Goal: Check status: Check status

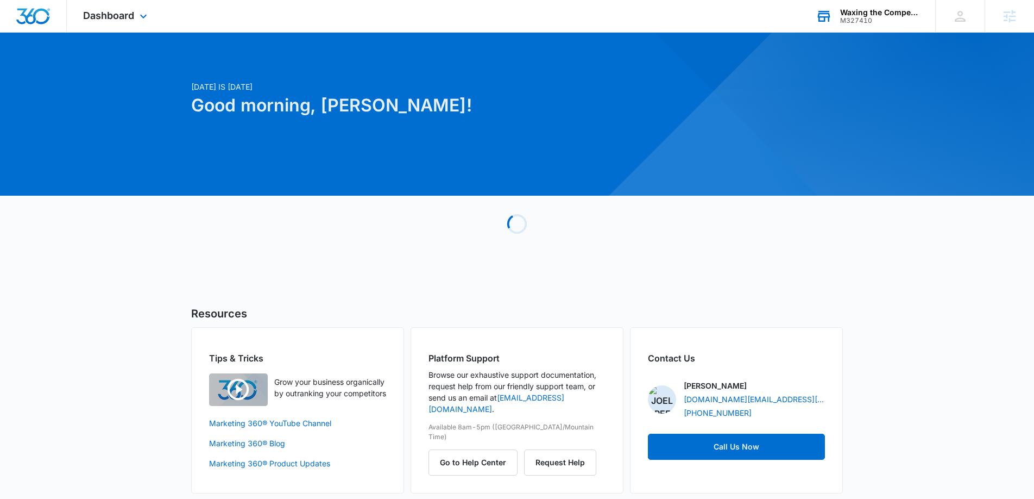
click at [851, 26] on div "Waxing the Competition LLC M327410 Your Accounts View All" at bounding box center [867, 16] width 136 height 32
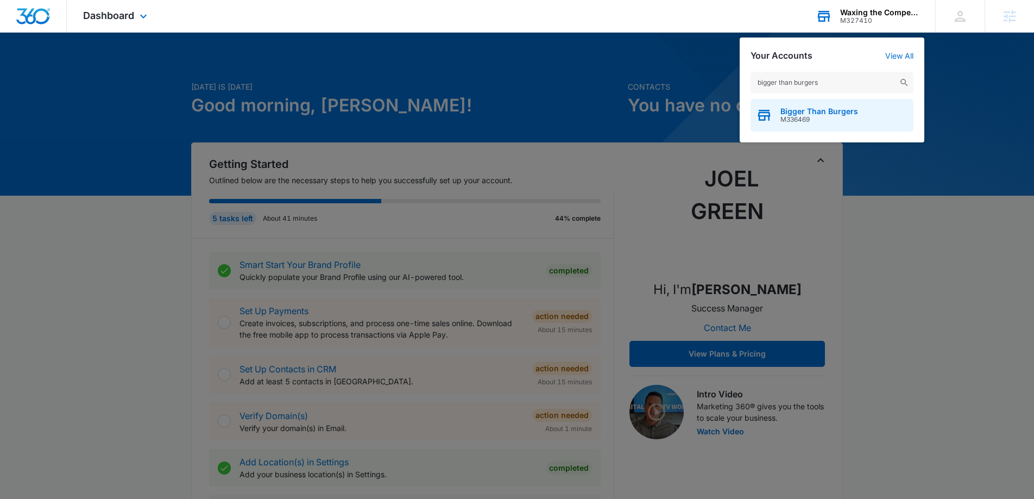
type input "bigger than burgers"
click at [812, 115] on span "Bigger Than Burgers" at bounding box center [819, 111] width 78 height 9
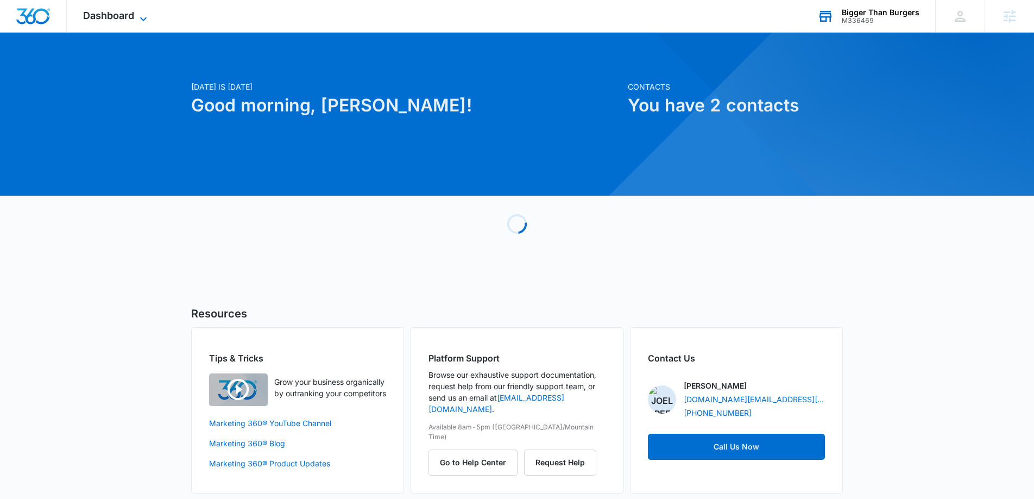
click at [142, 13] on icon at bounding box center [143, 18] width 13 height 13
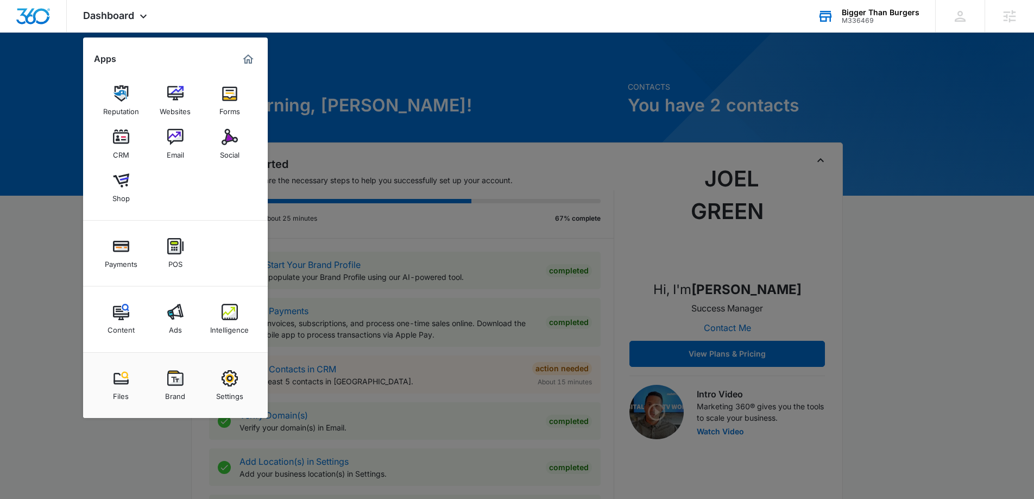
click at [879, 19] on div "M336469" at bounding box center [881, 21] width 78 height 8
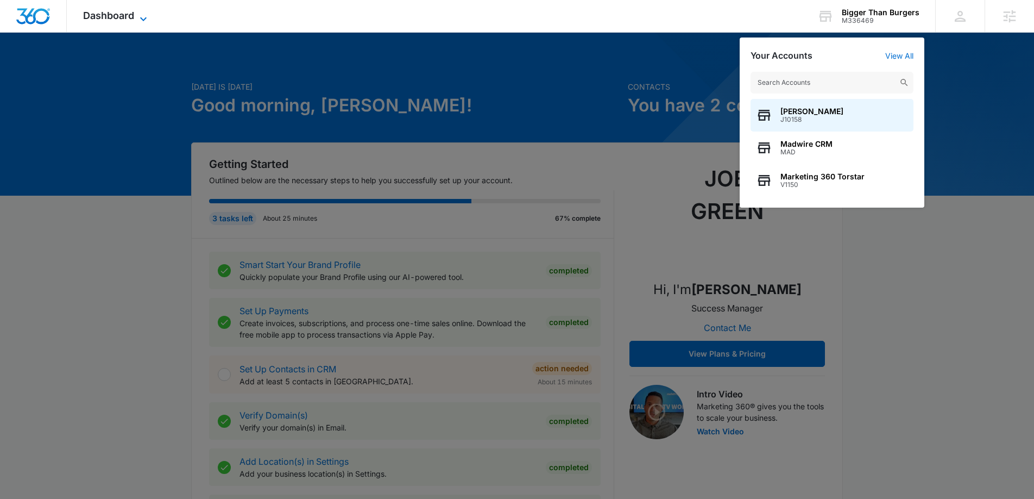
click at [132, 16] on span "Dashboard" at bounding box center [108, 15] width 51 height 11
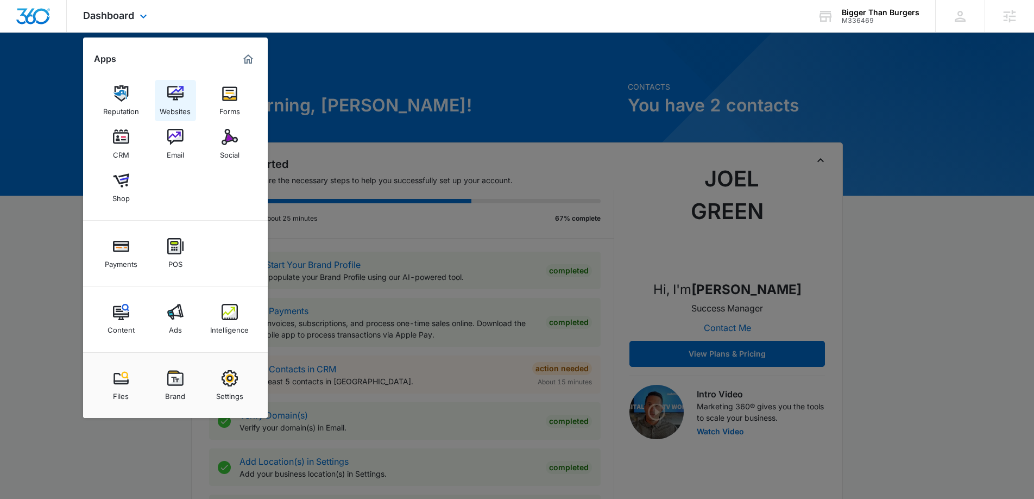
click at [185, 96] on link "Websites" at bounding box center [175, 100] width 41 height 41
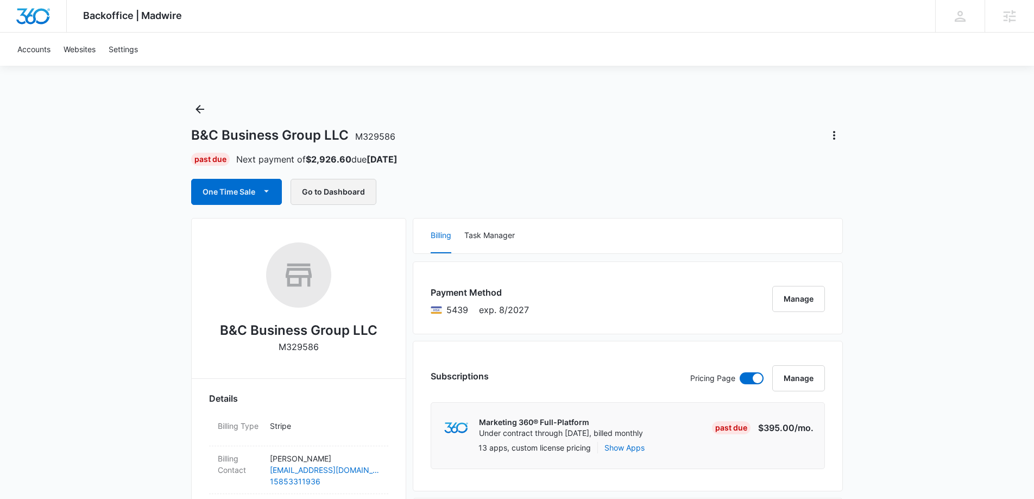
click at [346, 196] on button "Go to Dashboard" at bounding box center [334, 192] width 86 height 26
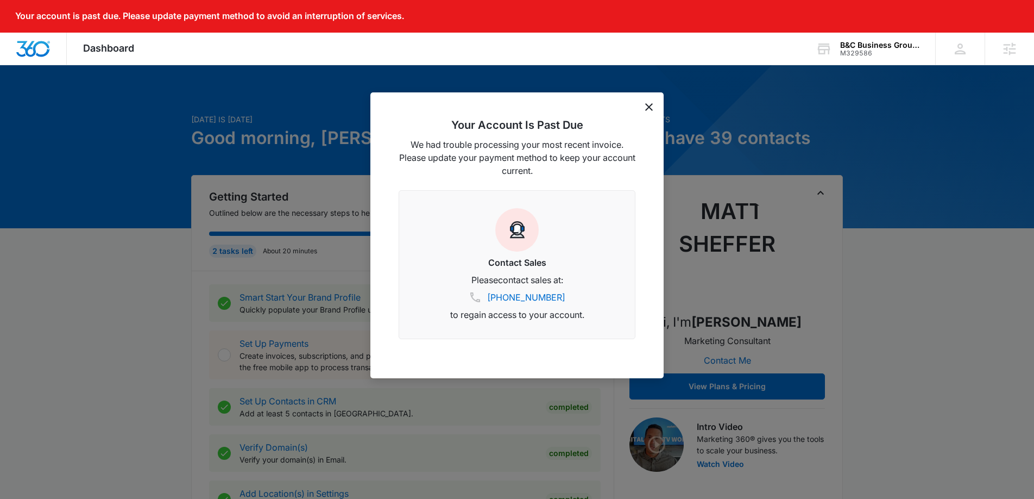
click at [645, 105] on icon "dismiss this dialog" at bounding box center [649, 107] width 8 height 8
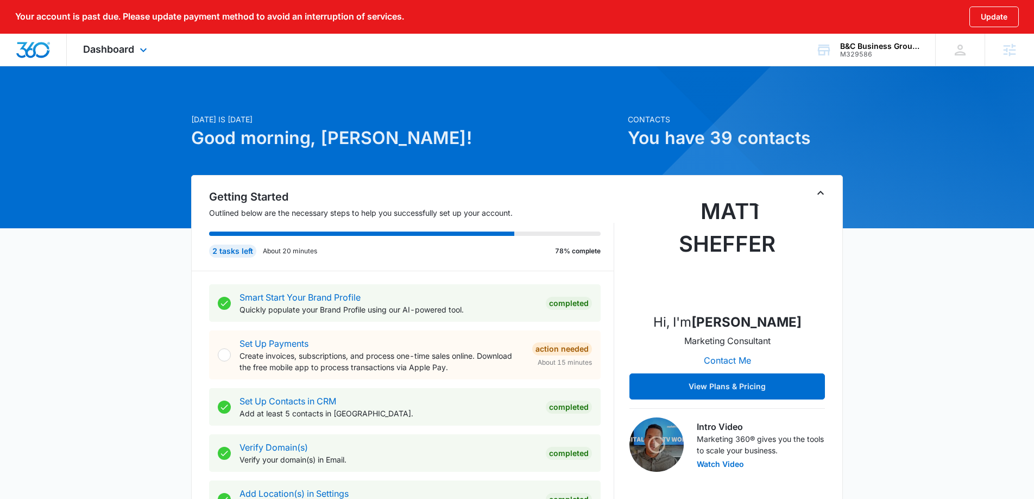
drag, startPoint x: 127, startPoint y: 52, endPoint x: 140, endPoint y: 76, distance: 27.7
click at [128, 51] on span "Dashboard" at bounding box center [108, 48] width 51 height 11
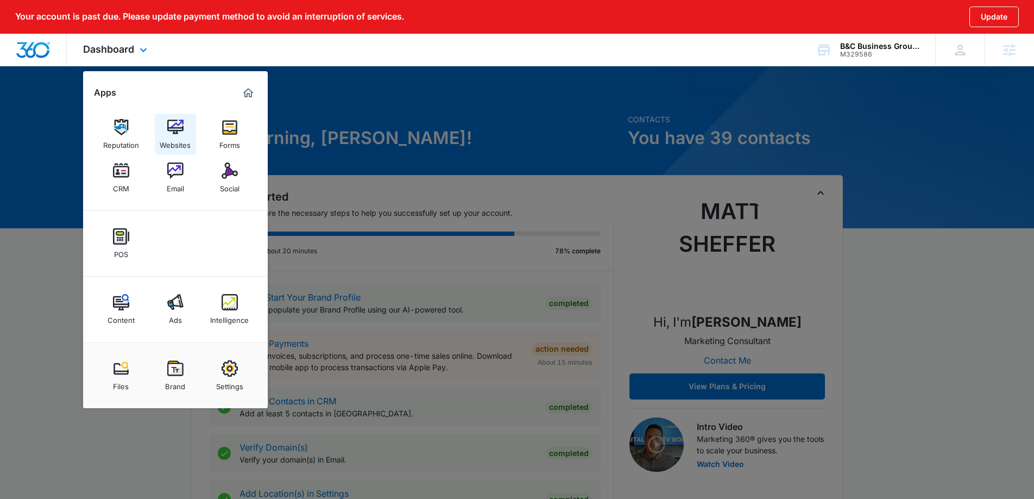
click at [163, 137] on div "Websites" at bounding box center [175, 142] width 31 height 14
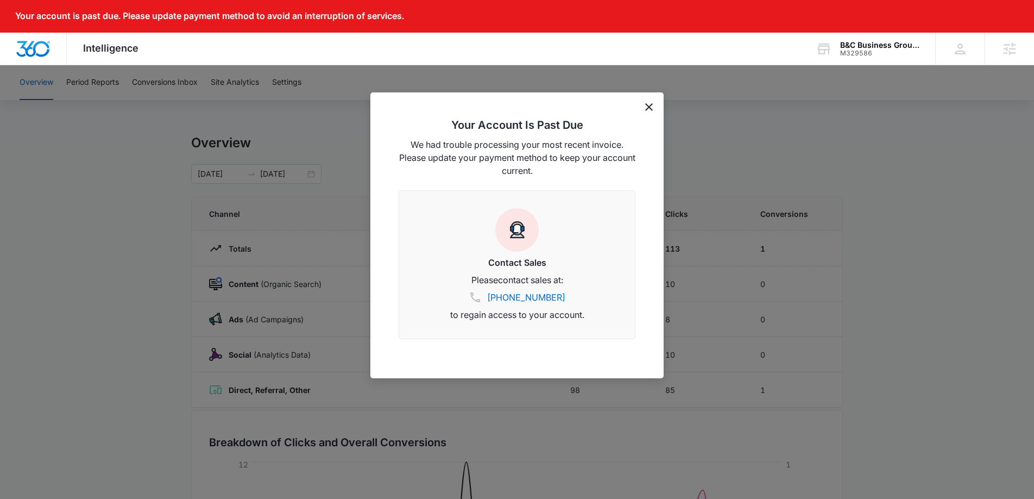
click at [651, 103] on icon "dismiss this dialog" at bounding box center [649, 107] width 8 height 8
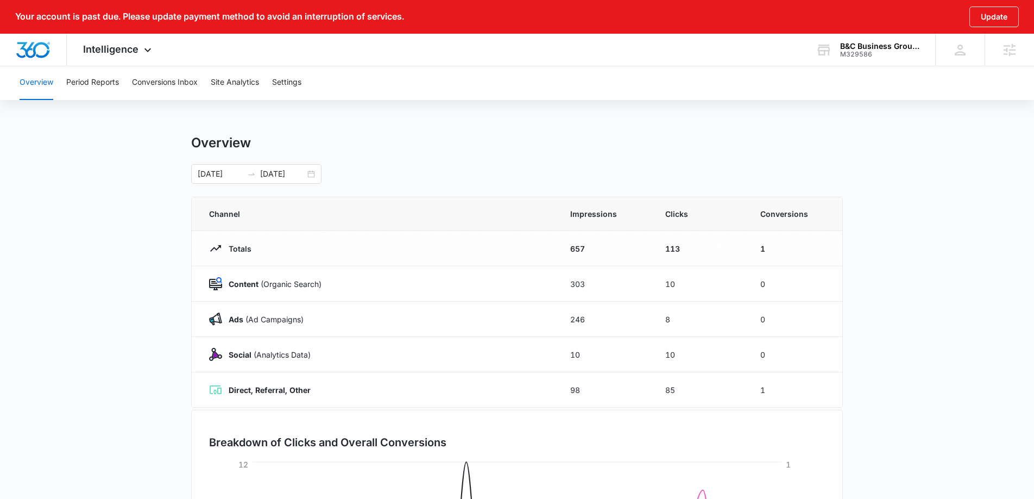
drag, startPoint x: 645, startPoint y: 106, endPoint x: 612, endPoint y: 114, distance: 34.4
click at [645, 106] on div "Overview Period Reports Conversions Inbox Site Analytics Settings Overview 09/1…" at bounding box center [517, 385] width 1034 height 640
click at [93, 85] on button "Period Reports" at bounding box center [92, 82] width 53 height 35
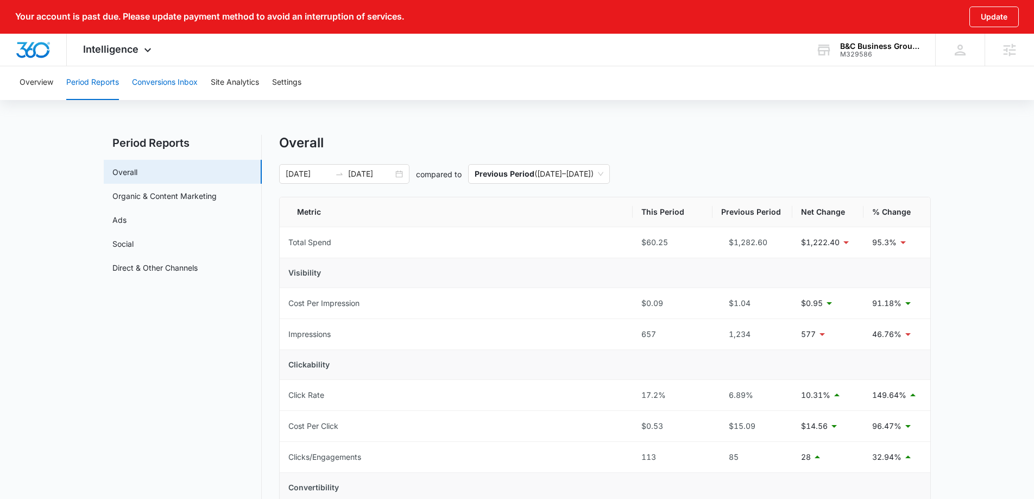
click at [152, 81] on button "Conversions Inbox" at bounding box center [165, 82] width 66 height 35
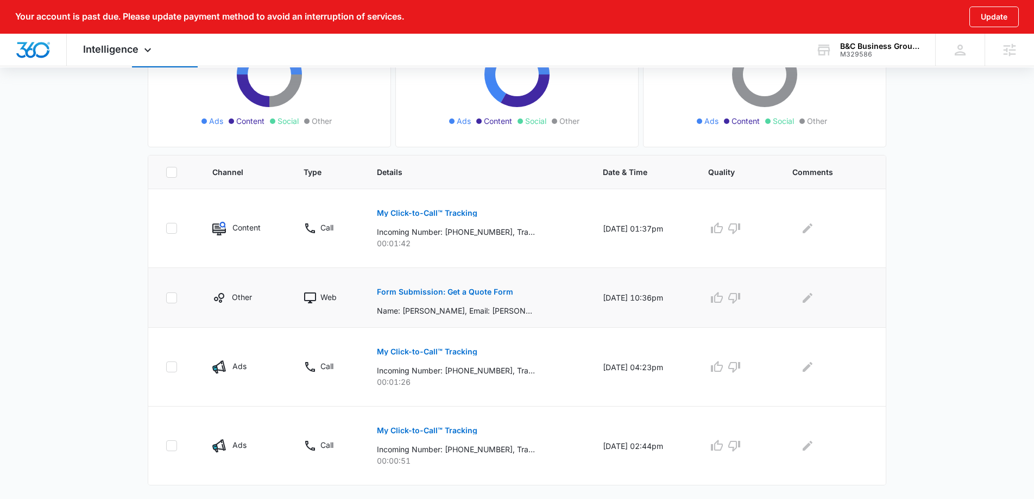
scroll to position [197, 0]
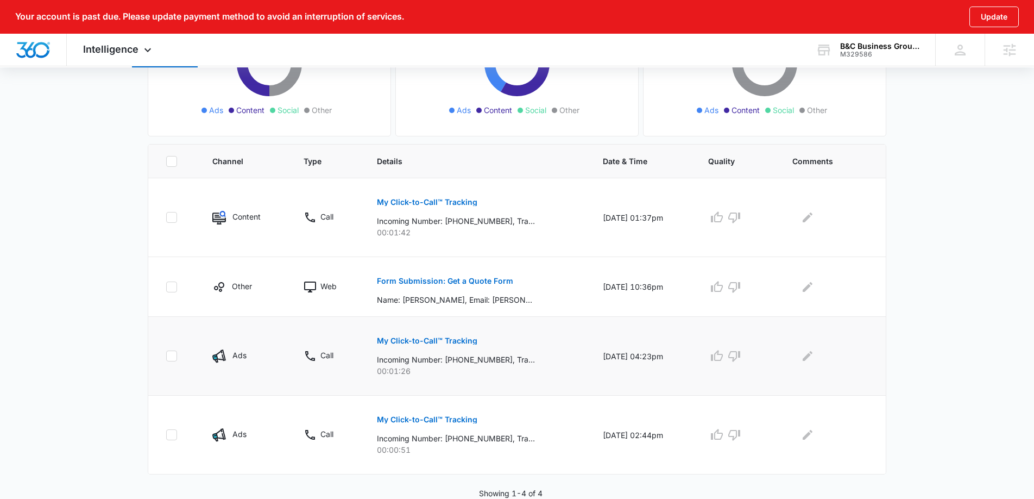
click at [412, 343] on p "My Click-to-Call™ Tracking" at bounding box center [427, 341] width 100 height 8
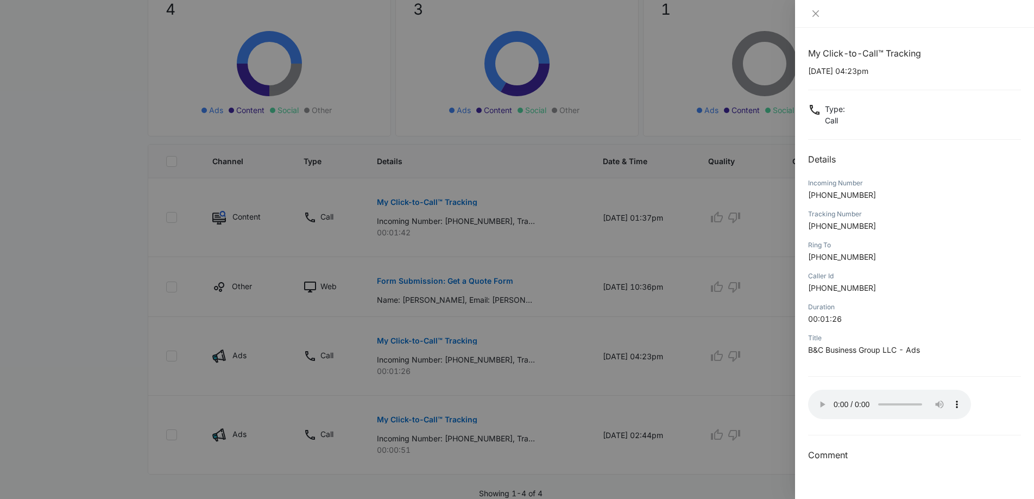
click at [596, 360] on div at bounding box center [517, 249] width 1034 height 499
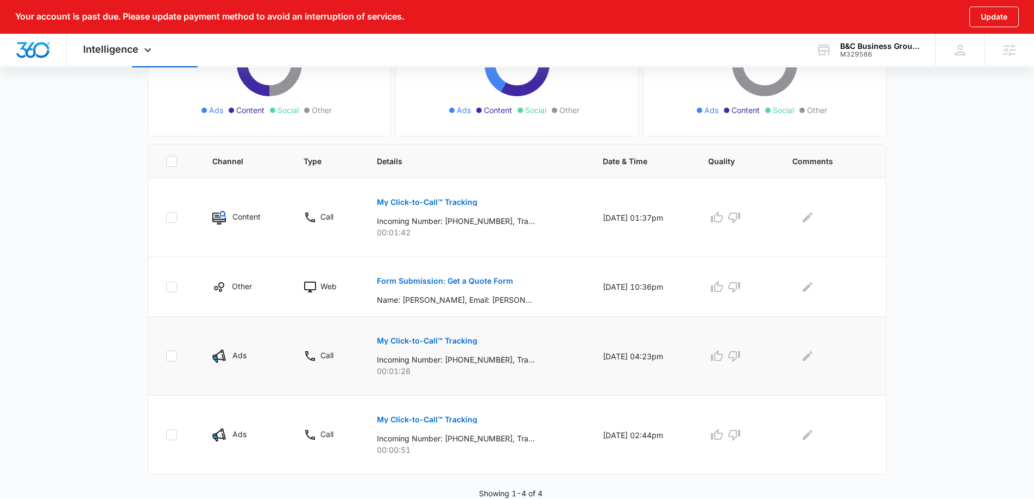
click at [445, 341] on p "My Click-to-Call™ Tracking" at bounding box center [427, 341] width 100 height 8
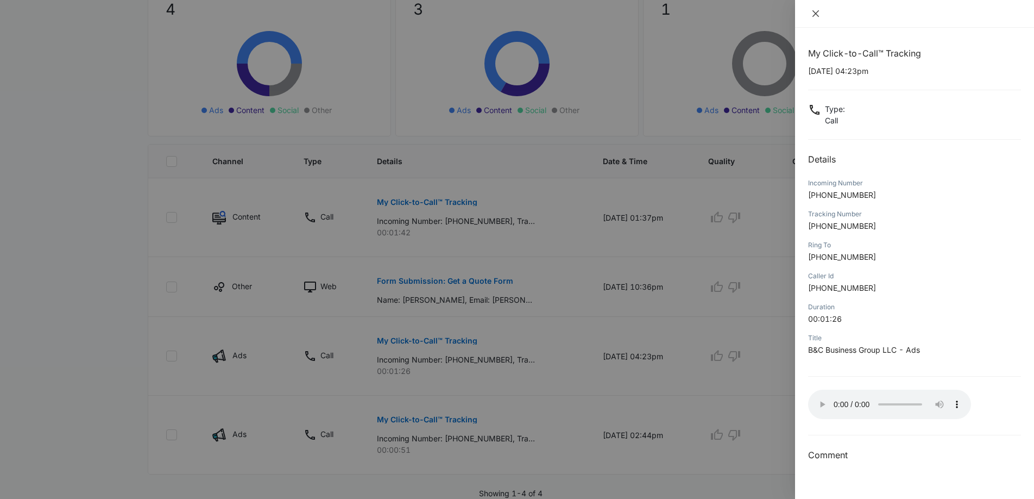
click at [818, 16] on icon "close" at bounding box center [816, 13] width 7 height 7
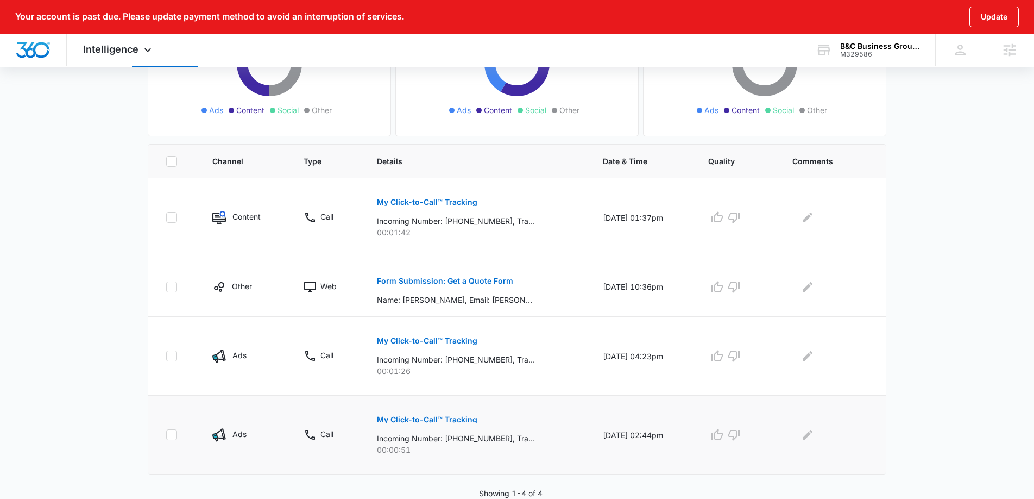
click at [399, 419] on p "My Click-to-Call™ Tracking" at bounding box center [427, 420] width 100 height 8
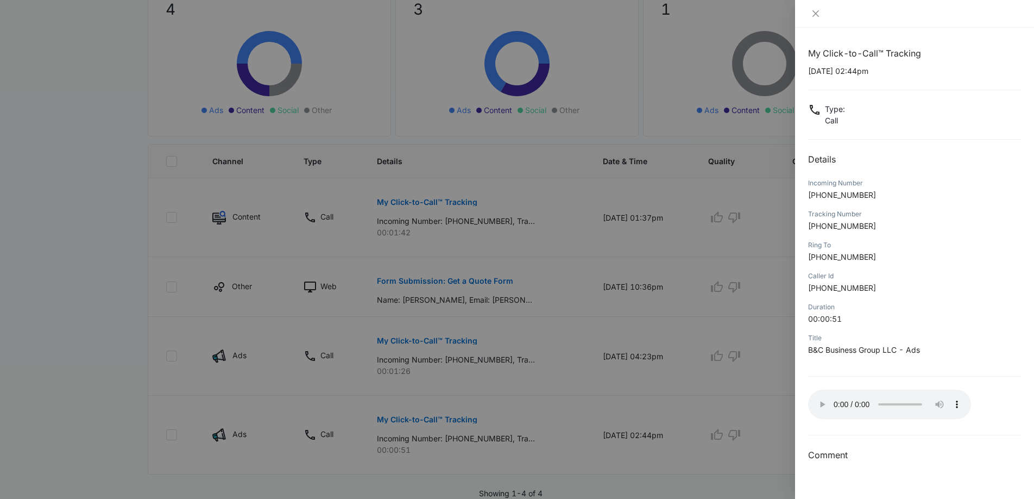
click at [662, 256] on div at bounding box center [517, 249] width 1034 height 499
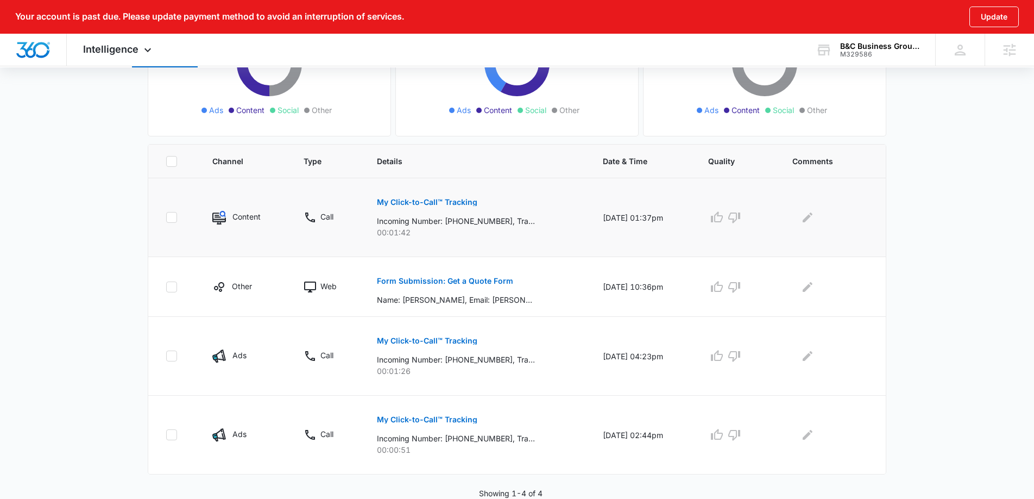
click at [455, 207] on button "My Click-to-Call™ Tracking" at bounding box center [427, 202] width 100 height 26
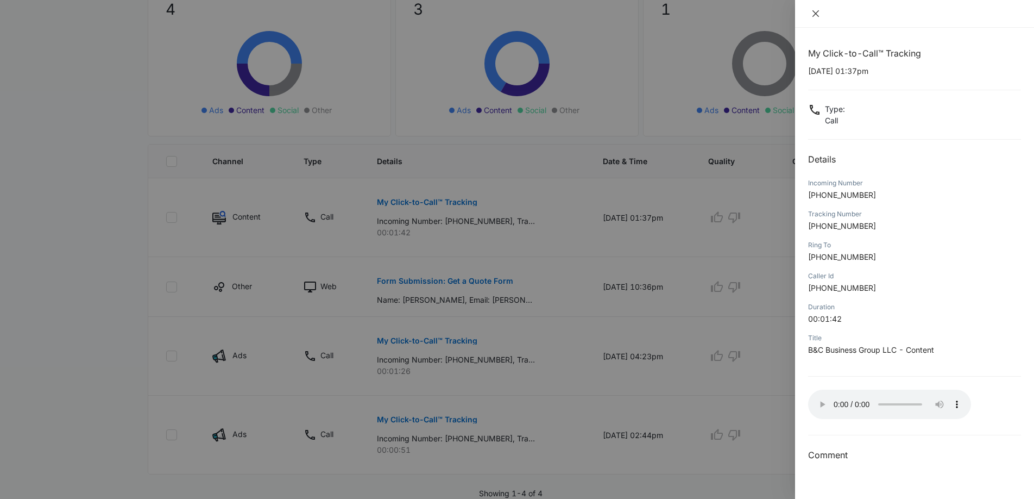
click at [820, 11] on button "Close" at bounding box center [815, 14] width 15 height 10
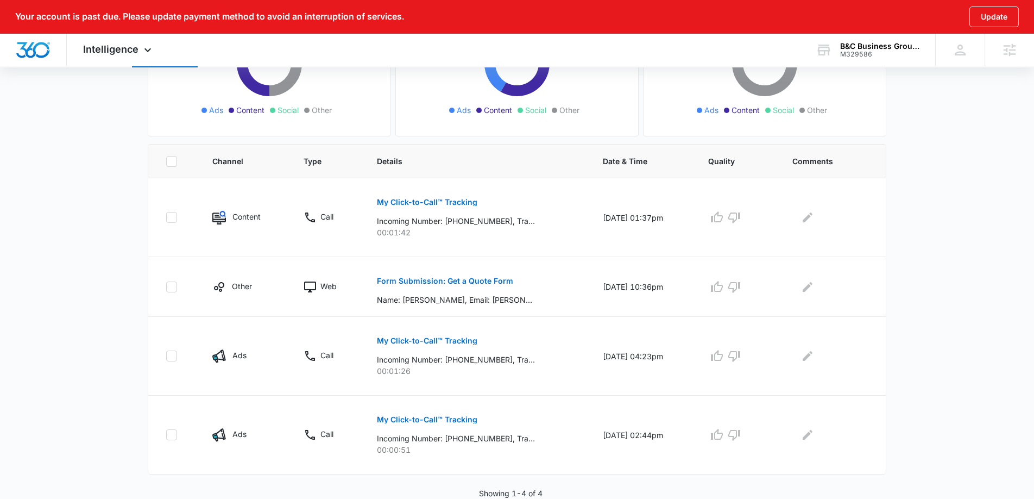
scroll to position [0, 0]
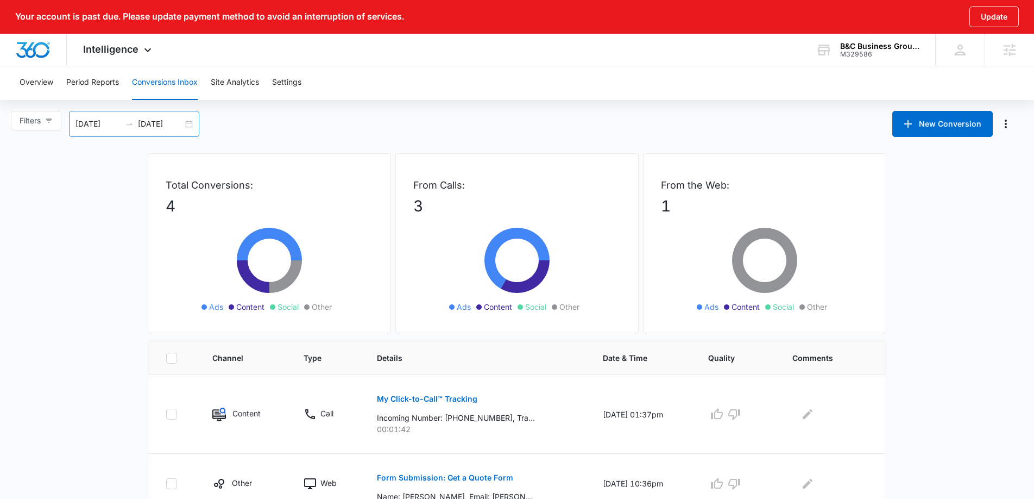
click at [196, 122] on div "09/14/2025 10/14/2025" at bounding box center [134, 124] width 130 height 26
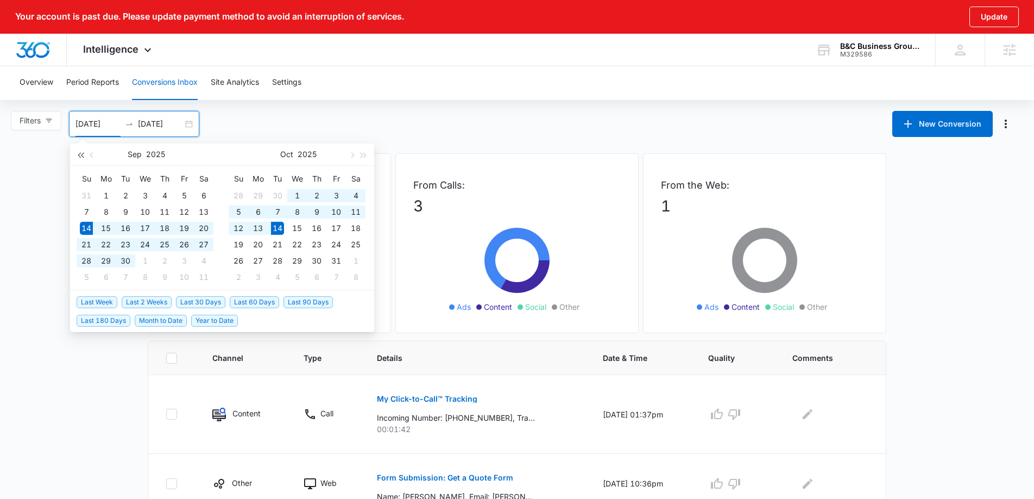
click at [81, 158] on button "button" at bounding box center [80, 154] width 12 height 22
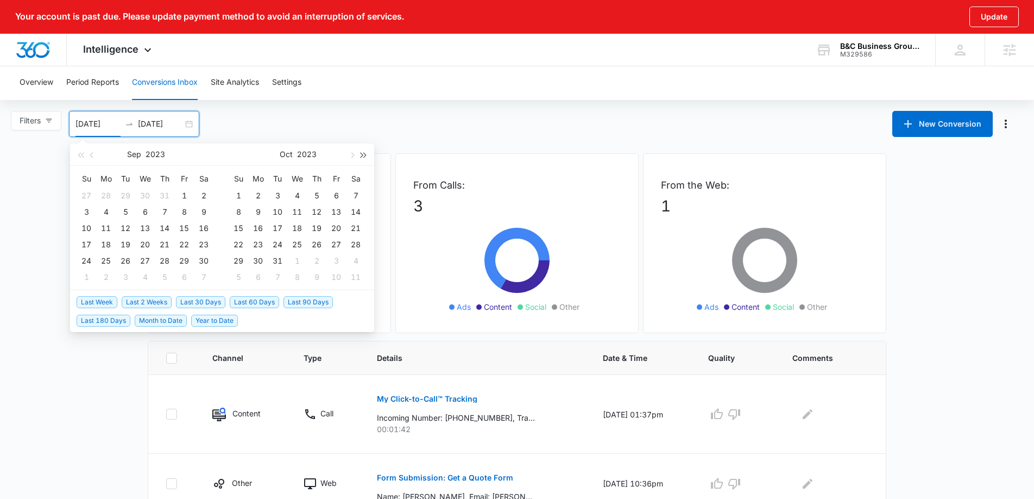
click at [361, 154] on span "button" at bounding box center [363, 154] width 5 height 5
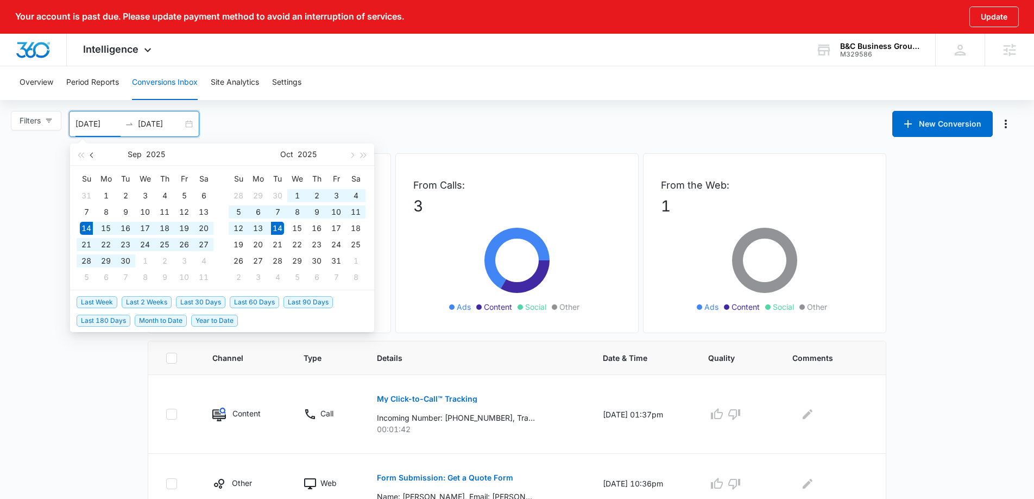
click at [92, 156] on span "button" at bounding box center [92, 154] width 5 height 5
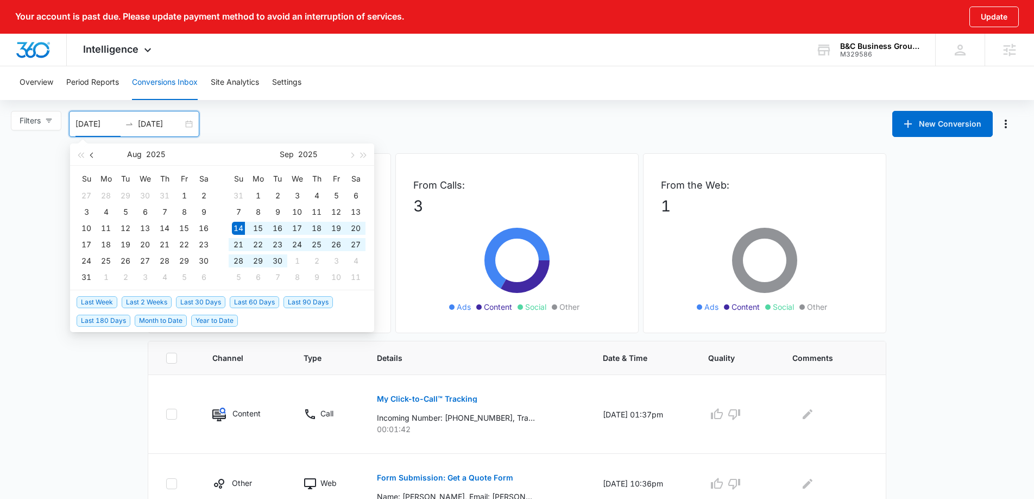
drag, startPoint x: 92, startPoint y: 156, endPoint x: 119, endPoint y: 182, distance: 37.3
click at [91, 156] on button "button" at bounding box center [92, 154] width 12 height 22
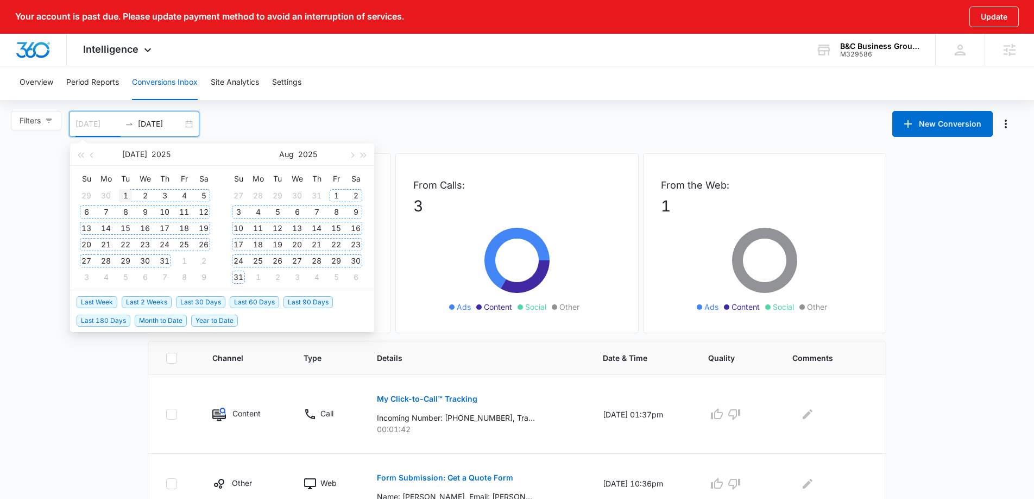
type input "07/01/2025"
click at [130, 194] on div "1" at bounding box center [125, 195] width 13 height 13
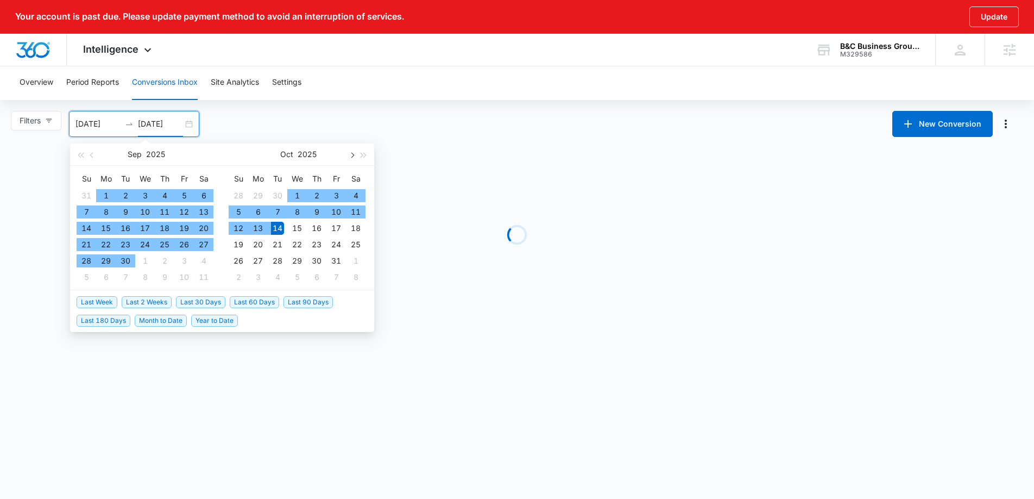
type input "10/14/2025"
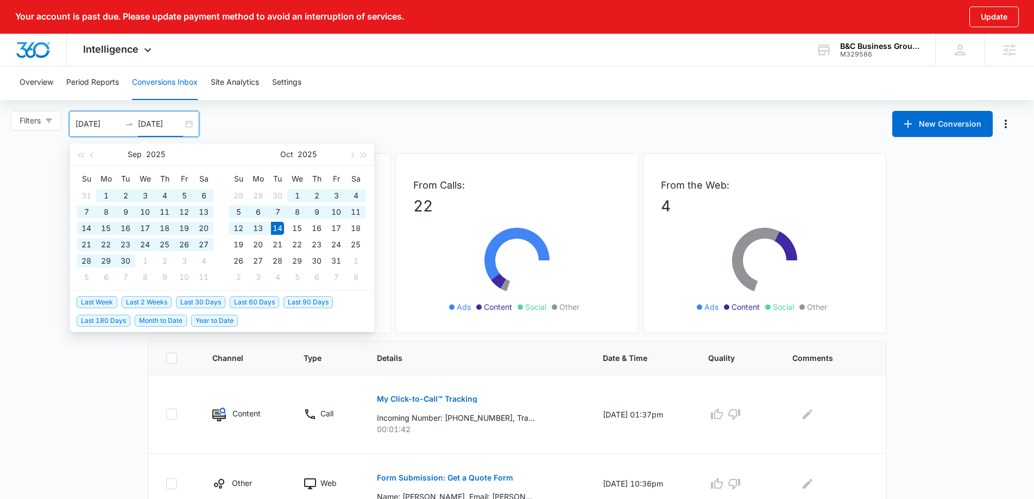
click at [452, 127] on div "Filters 07/01/2025 10/14/2025 New Conversion Sep 2025 Su Mo Tu We Th Fr Sa 31 1…" at bounding box center [517, 124] width 1034 height 26
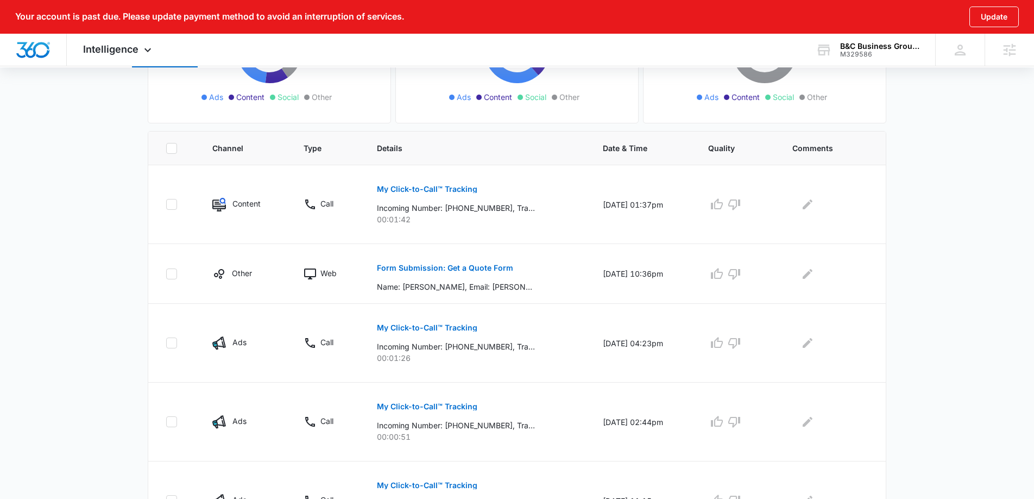
scroll to position [212, 0]
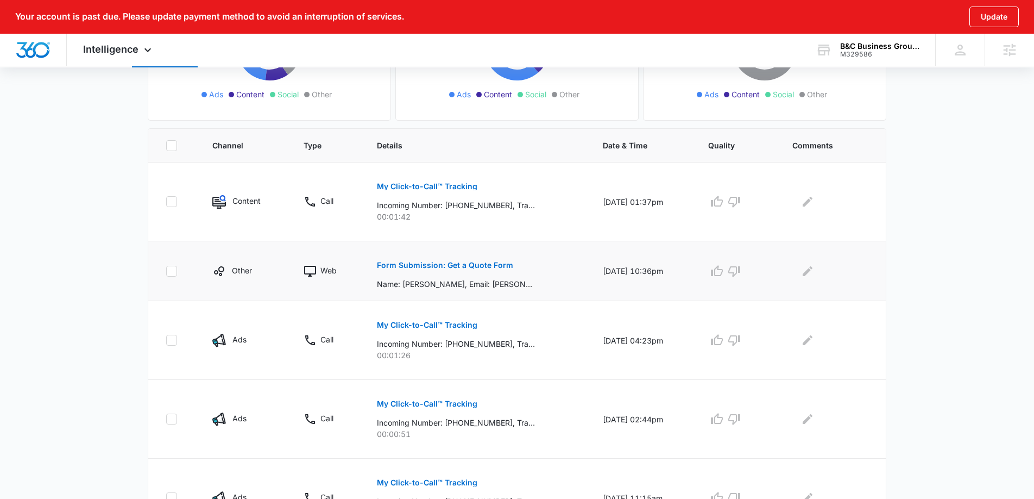
click at [460, 263] on p "Form Submission: Get a Quote Form" at bounding box center [445, 265] width 136 height 8
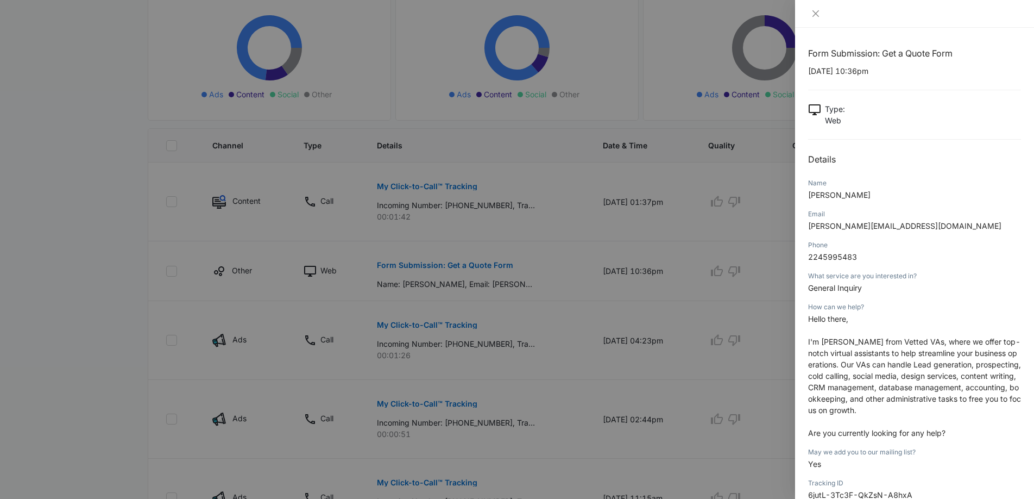
click at [552, 379] on div at bounding box center [517, 249] width 1034 height 499
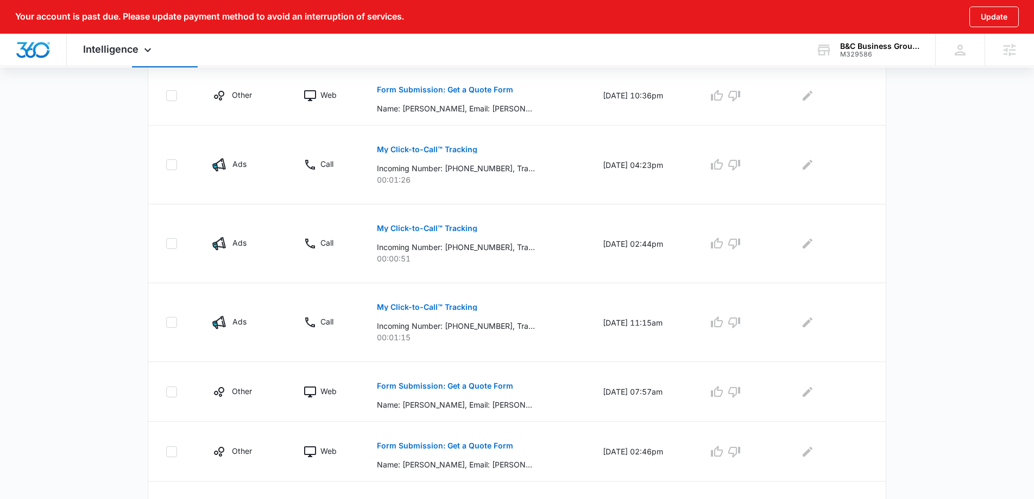
scroll to position [389, 0]
click at [461, 309] on p "My Click-to-Call™ Tracking" at bounding box center [427, 306] width 100 height 8
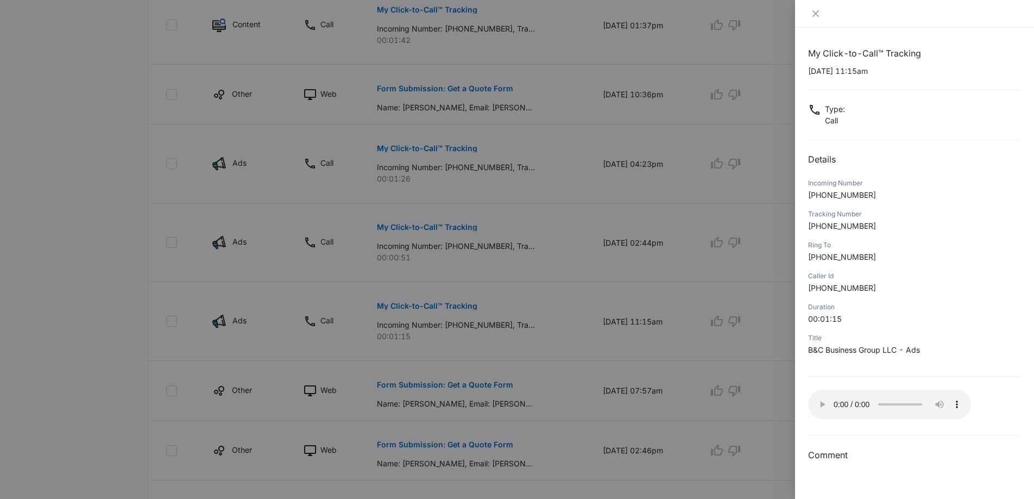
click at [580, 342] on div at bounding box center [517, 249] width 1034 height 499
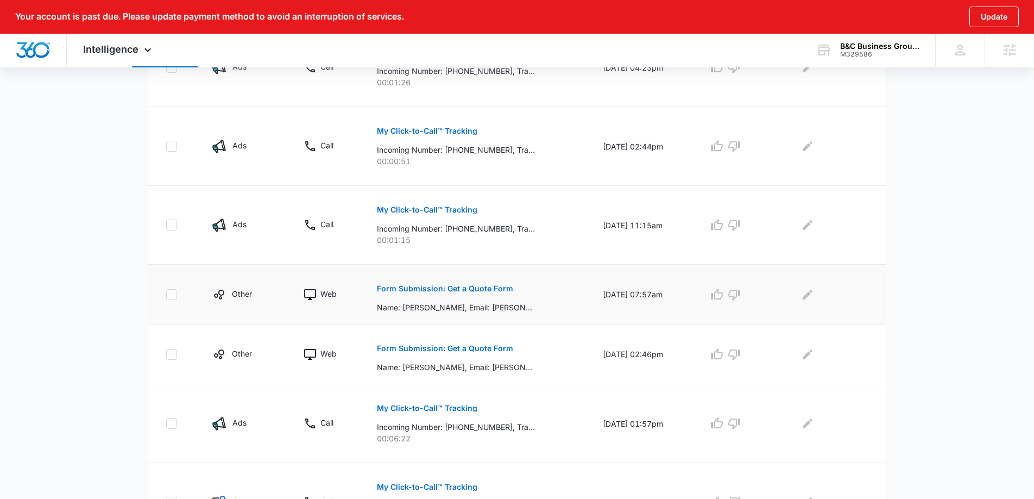
scroll to position [488, 0]
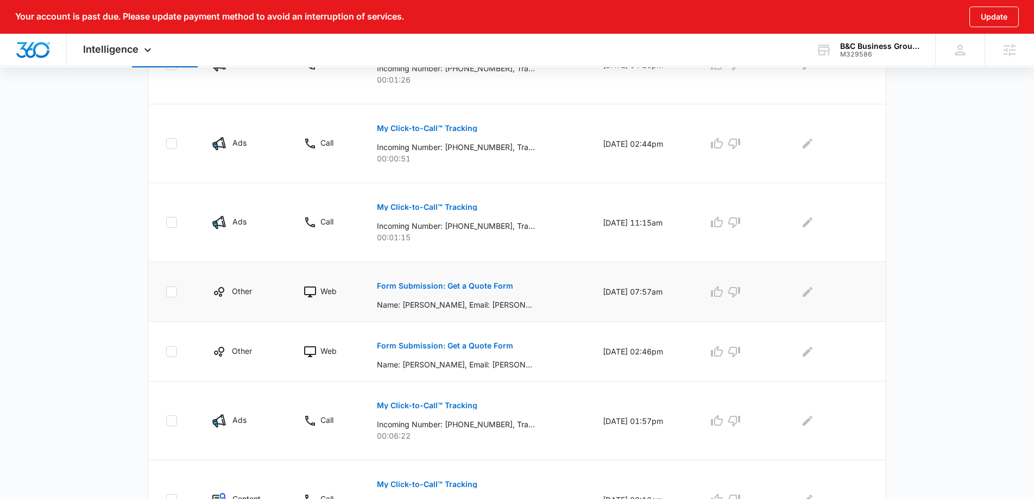
click at [465, 280] on button "Form Submission: Get a Quote Form" at bounding box center [445, 286] width 136 height 26
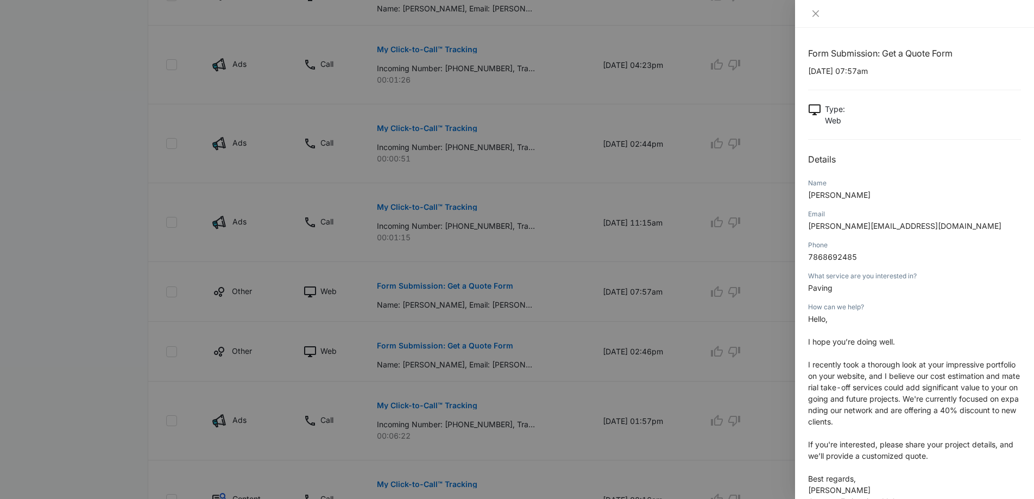
click at [549, 279] on div at bounding box center [517, 249] width 1034 height 499
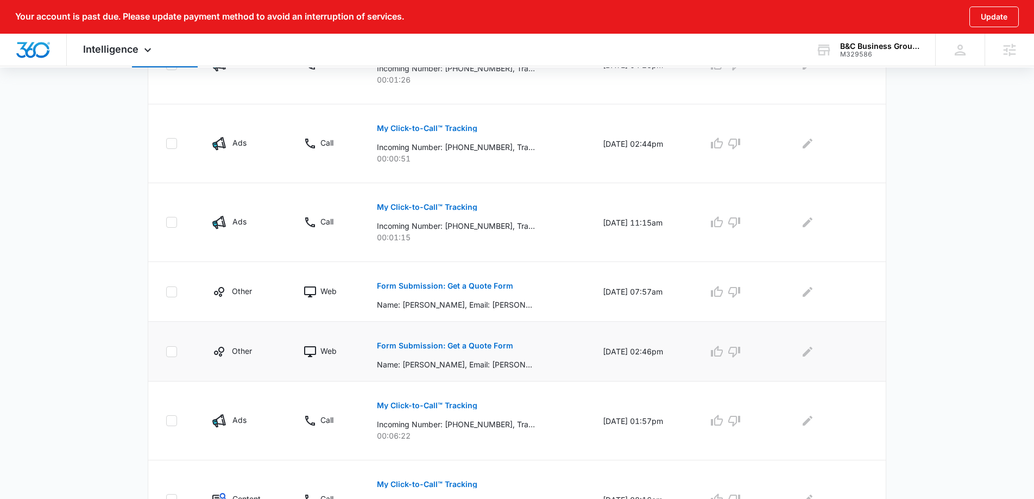
click at [456, 343] on p "Form Submission: Get a Quote Form" at bounding box center [445, 346] width 136 height 8
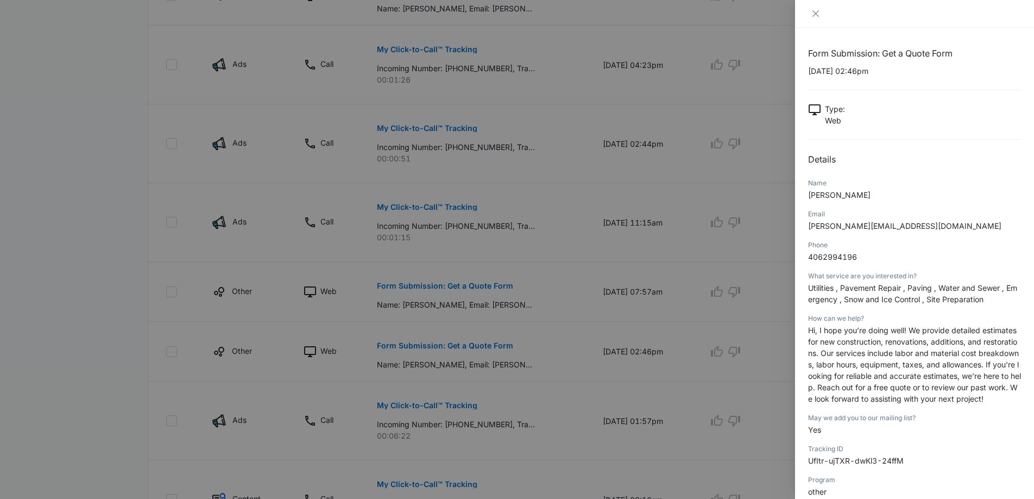
click at [523, 360] on div at bounding box center [517, 249] width 1034 height 499
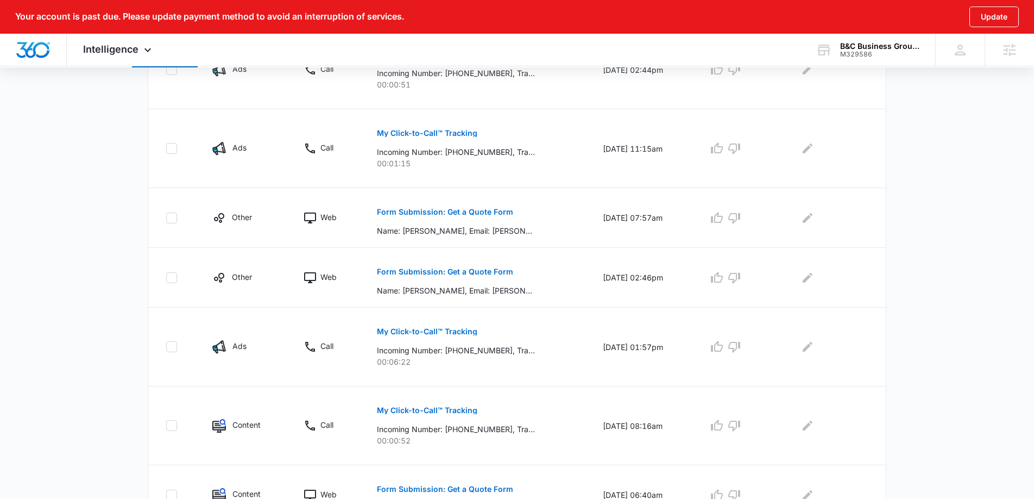
scroll to position [580, 0]
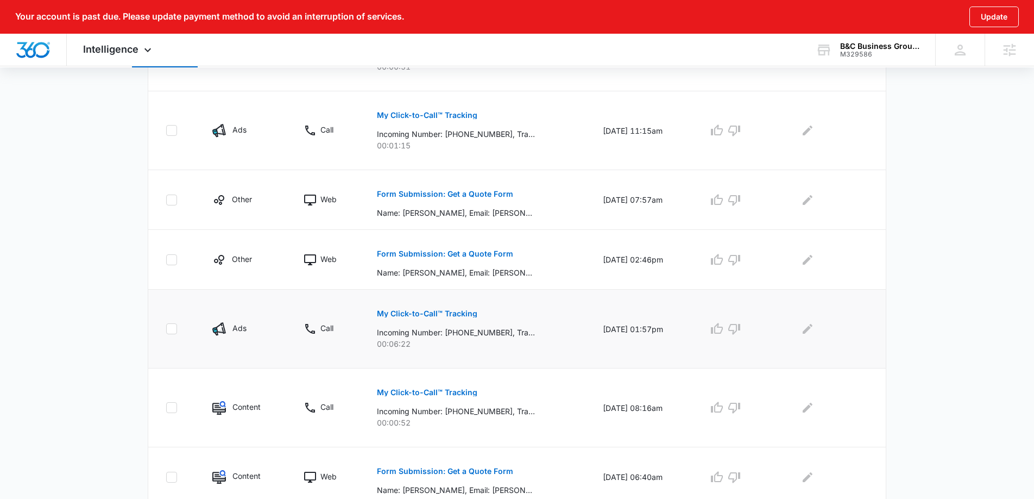
click at [468, 317] on p "My Click-to-Call™ Tracking" at bounding box center [427, 314] width 100 height 8
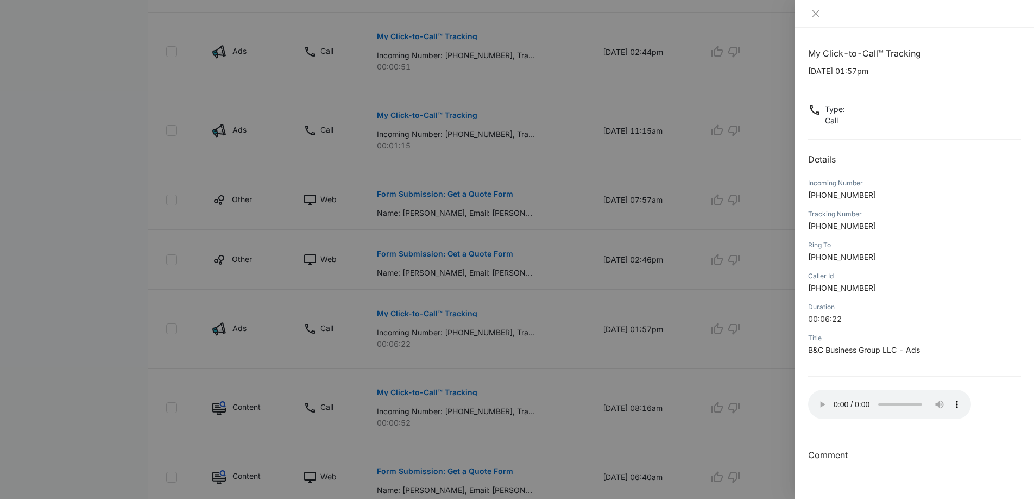
click at [643, 374] on div at bounding box center [517, 249] width 1034 height 499
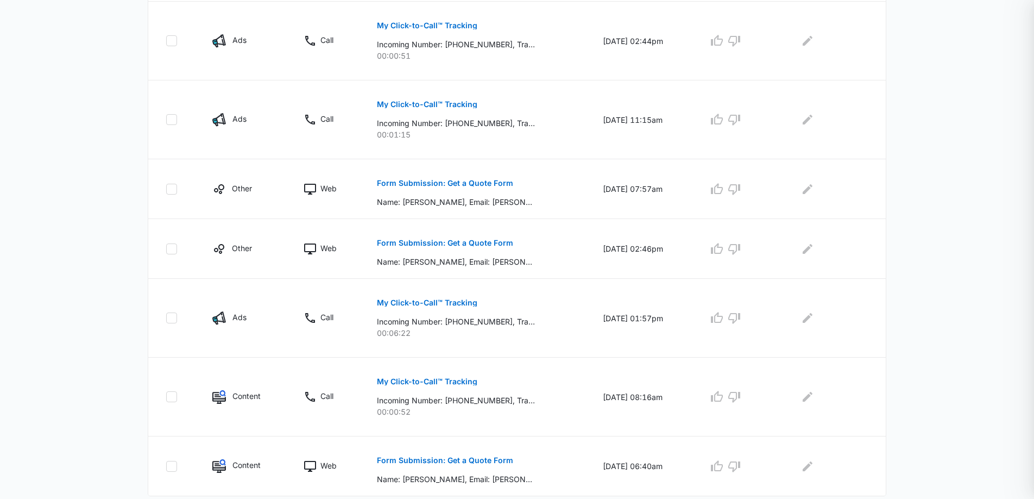
scroll to position [621, 0]
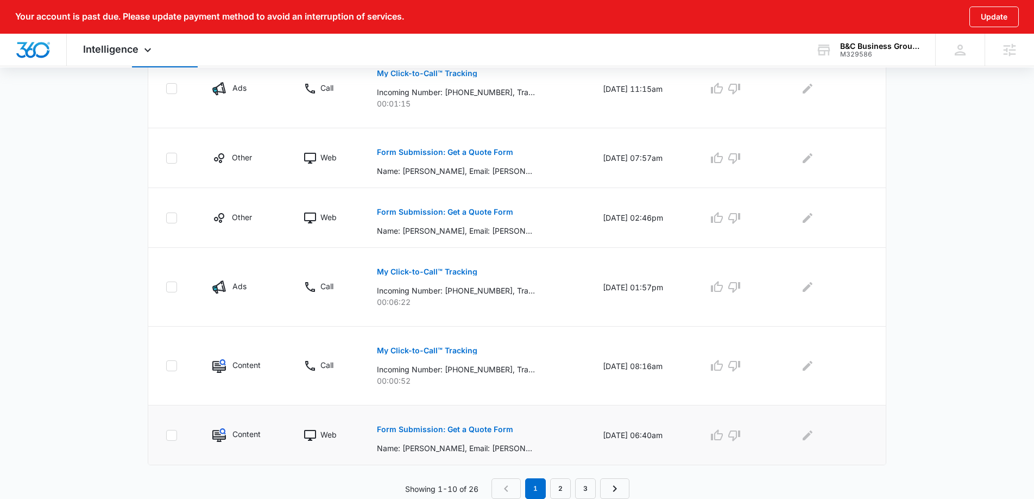
click at [458, 430] on p "Form Submission: Get a Quote Form" at bounding box center [445, 429] width 136 height 8
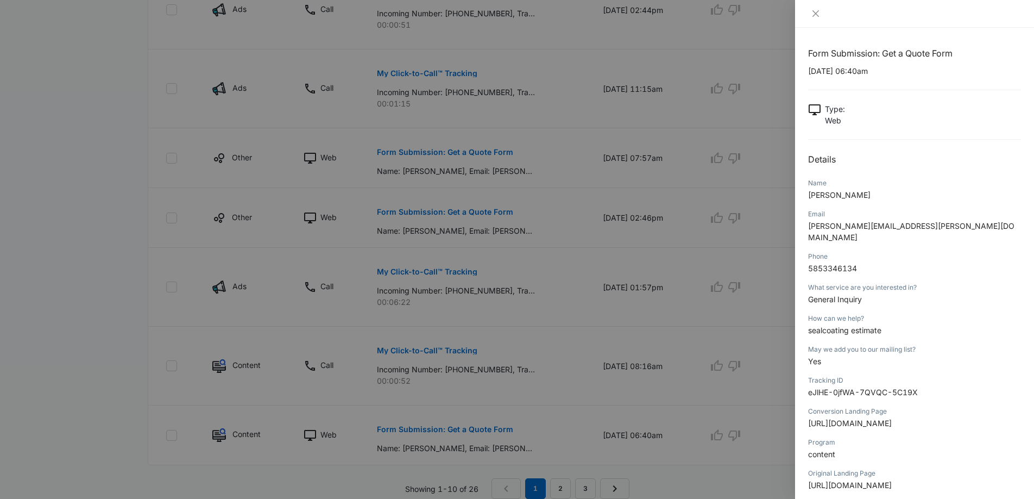
click at [582, 351] on div at bounding box center [517, 249] width 1034 height 499
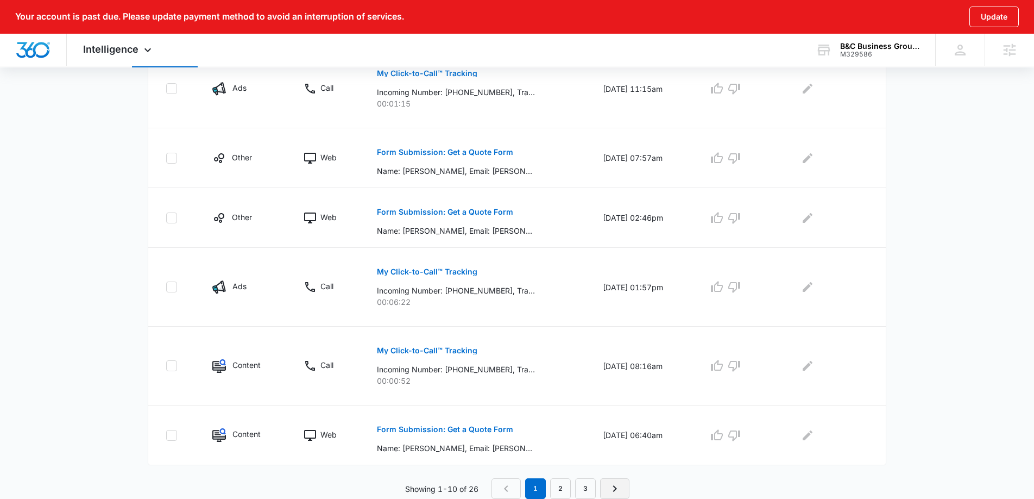
click at [612, 484] on icon "Next Page" at bounding box center [614, 488] width 13 height 13
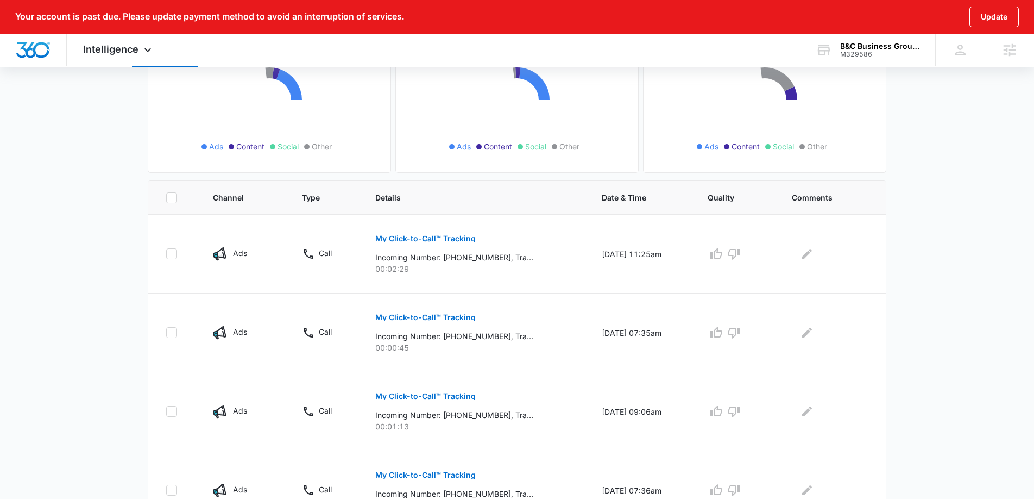
scroll to position [163, 0]
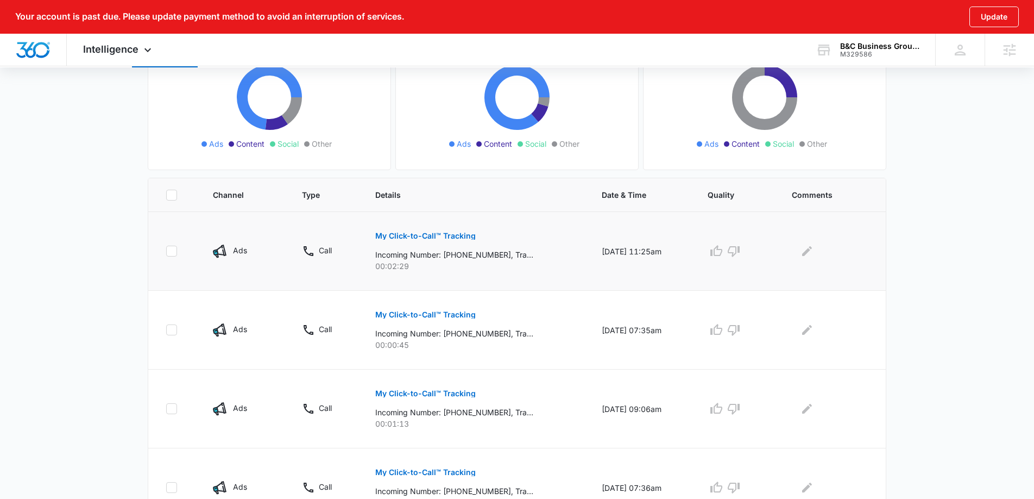
click at [455, 234] on p "My Click-to-Call™ Tracking" at bounding box center [425, 236] width 100 height 8
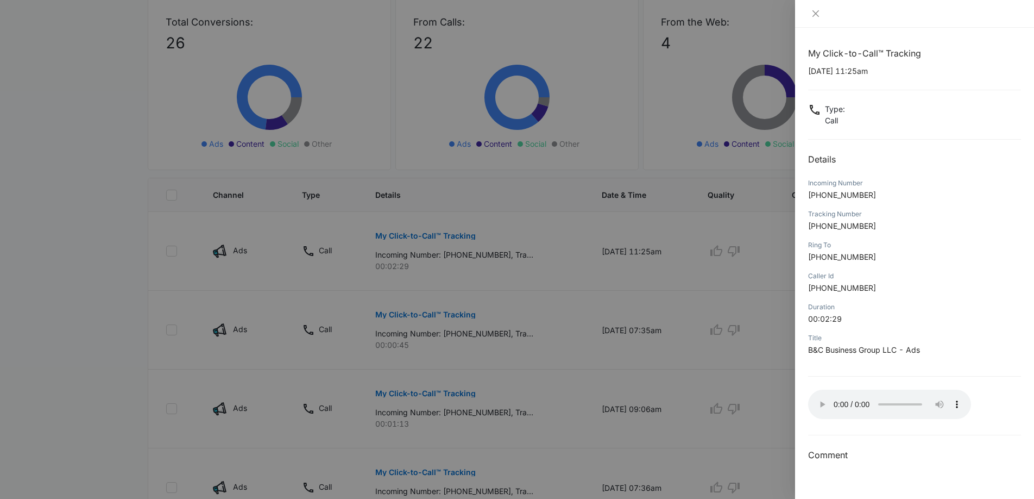
click at [119, 131] on div at bounding box center [517, 249] width 1034 height 499
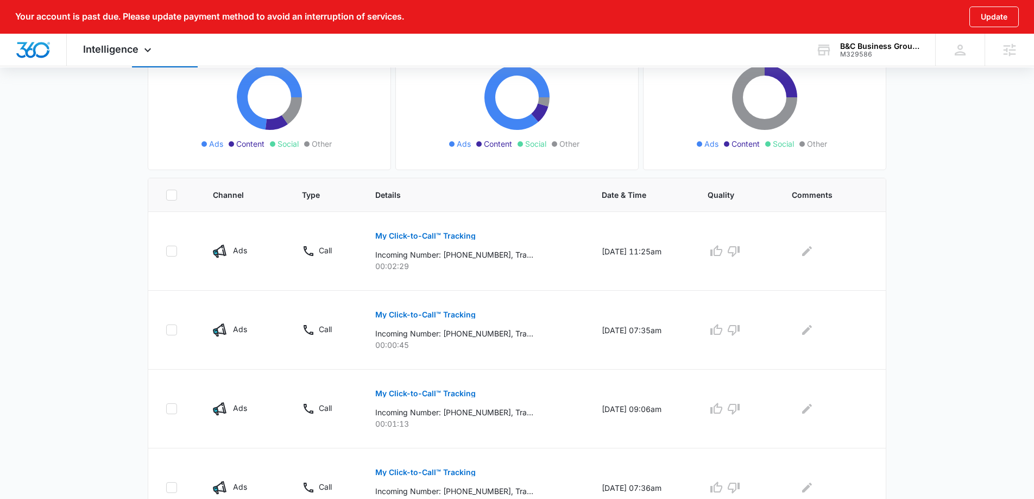
scroll to position [0, 0]
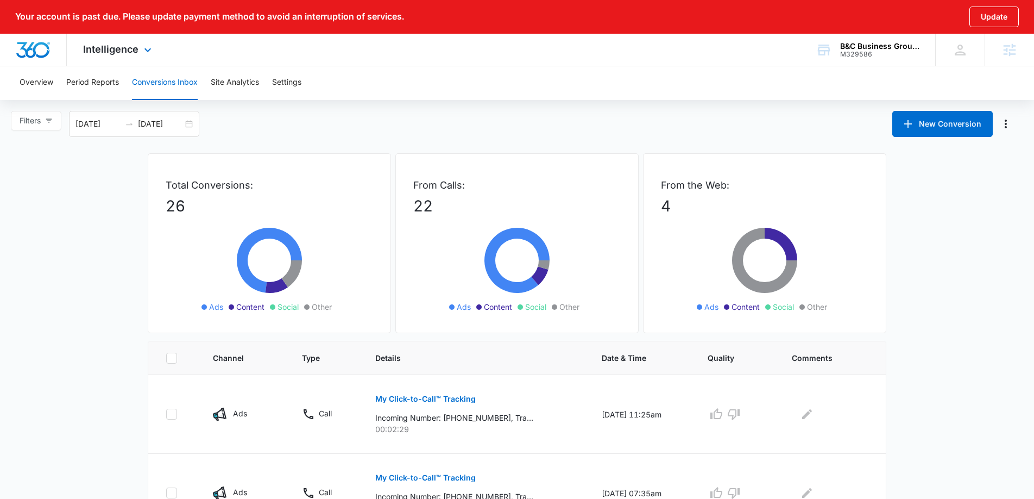
click at [133, 47] on span "Intelligence" at bounding box center [110, 48] width 55 height 11
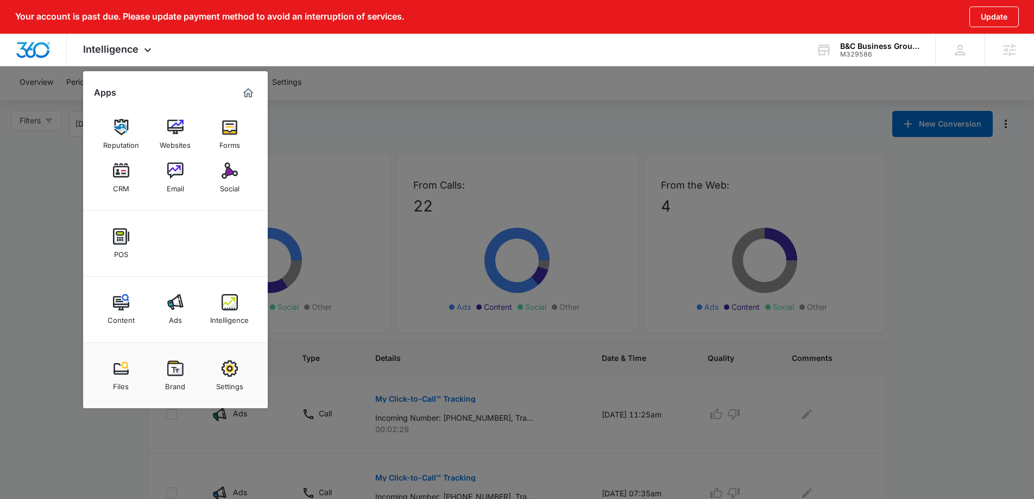
click at [234, 173] on img at bounding box center [230, 170] width 16 height 16
